Goal: Task Accomplishment & Management: Manage account settings

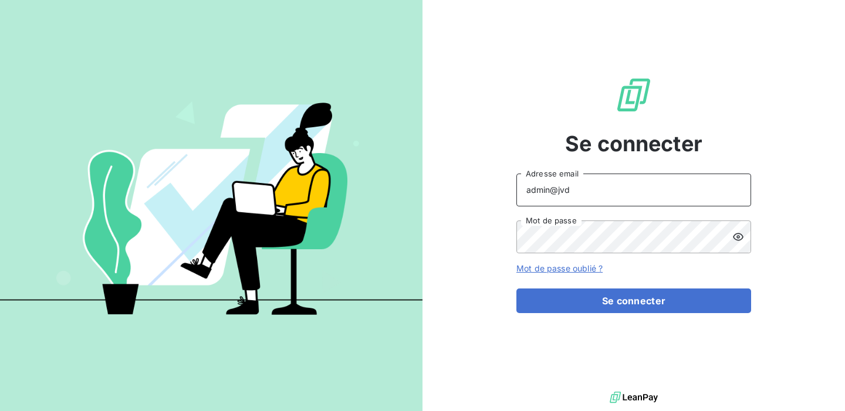
click at [588, 185] on input "admin@jvd" at bounding box center [633, 190] width 235 height 33
type input "admin@graitec"
click at [516, 289] on button "Se connecter" at bounding box center [633, 301] width 235 height 25
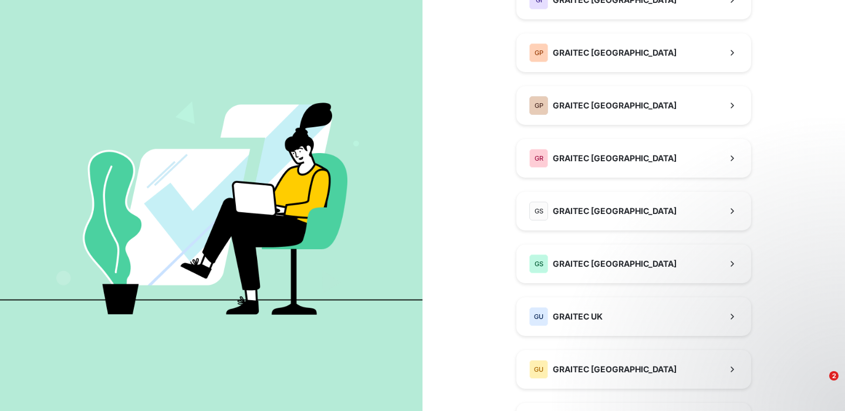
scroll to position [428, 0]
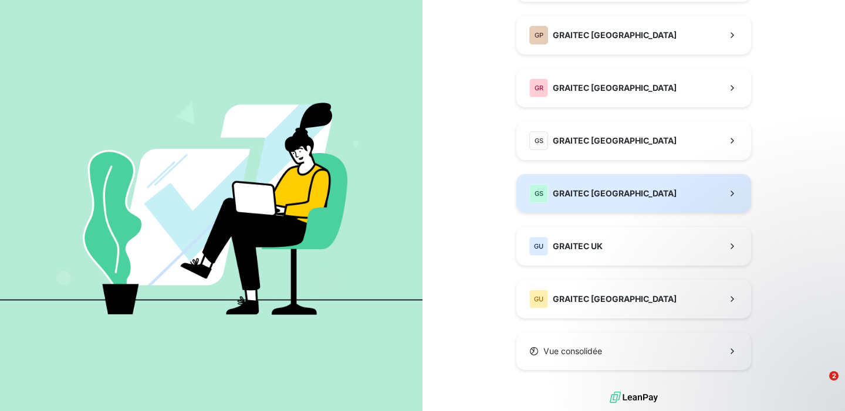
click at [636, 198] on button "GS GRAITEC SPAIN" at bounding box center [633, 193] width 235 height 39
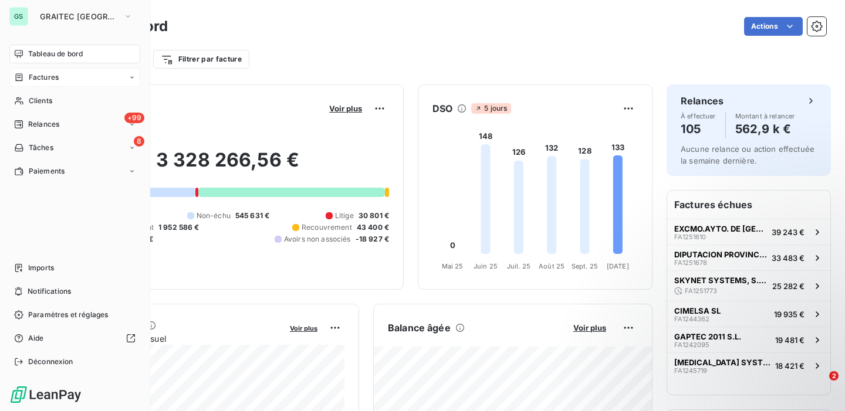
click at [39, 82] on span "Factures" at bounding box center [44, 77] width 30 height 11
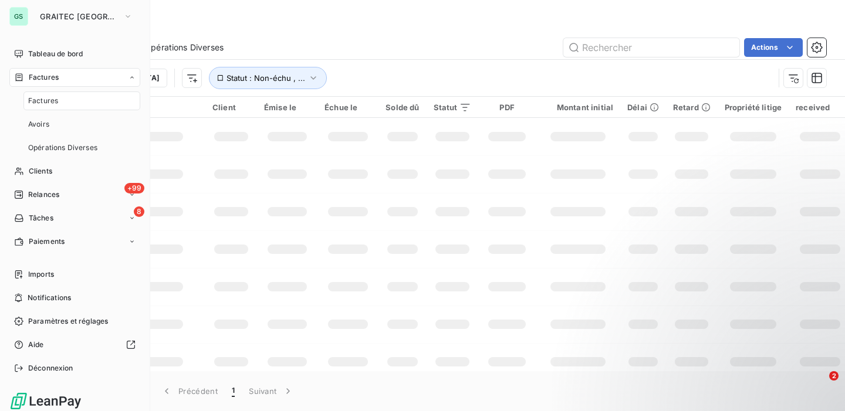
click at [65, 102] on div "Factures" at bounding box center [81, 101] width 117 height 19
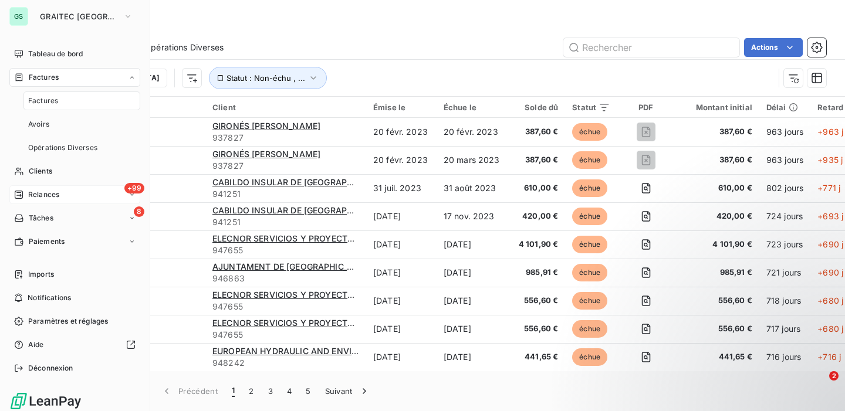
scroll to position [6, 0]
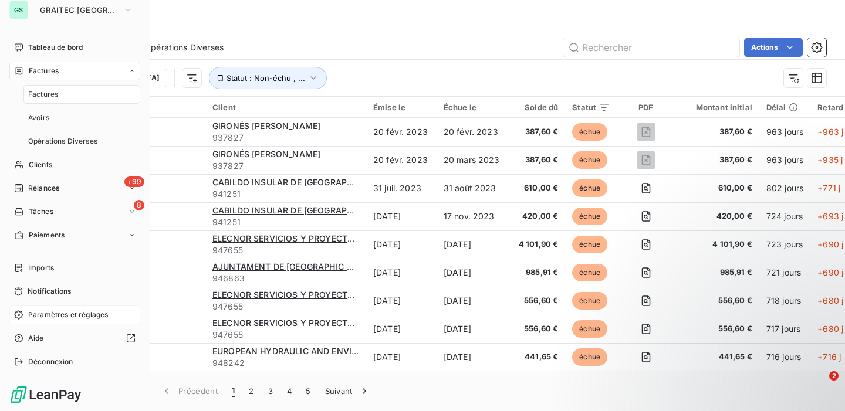
click at [67, 313] on span "Paramètres et réglages" at bounding box center [68, 315] width 80 height 11
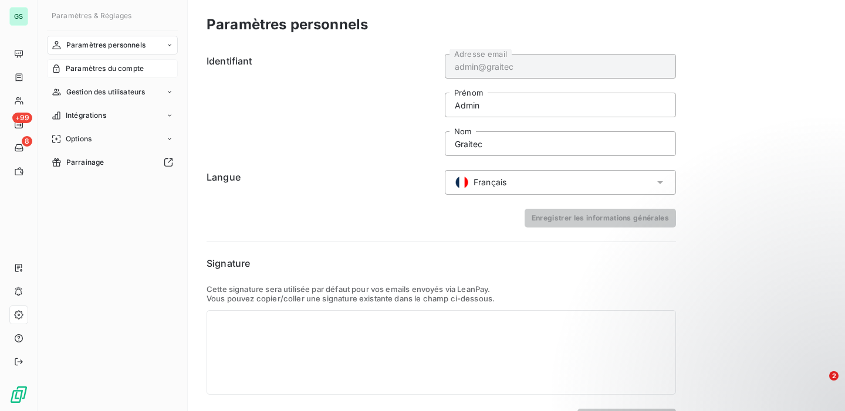
click at [116, 70] on span "Paramètres du compte" at bounding box center [105, 68] width 78 height 11
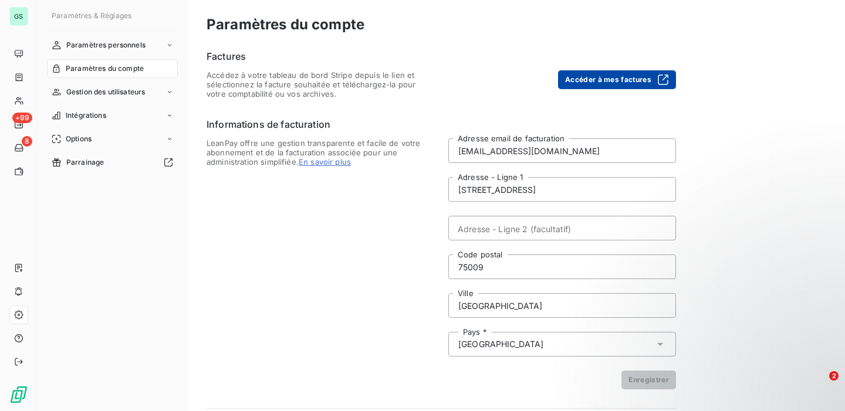
click at [608, 80] on button "Accéder à mes factures" at bounding box center [617, 79] width 118 height 19
